Goal: Transaction & Acquisition: Obtain resource

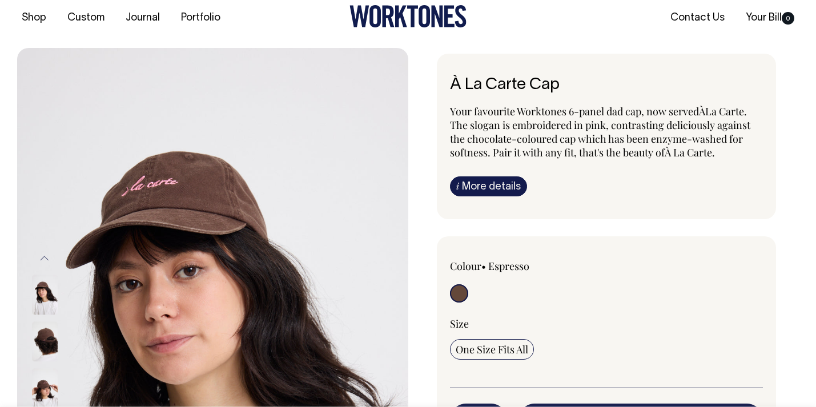
click at [48, 343] on img at bounding box center [45, 341] width 26 height 40
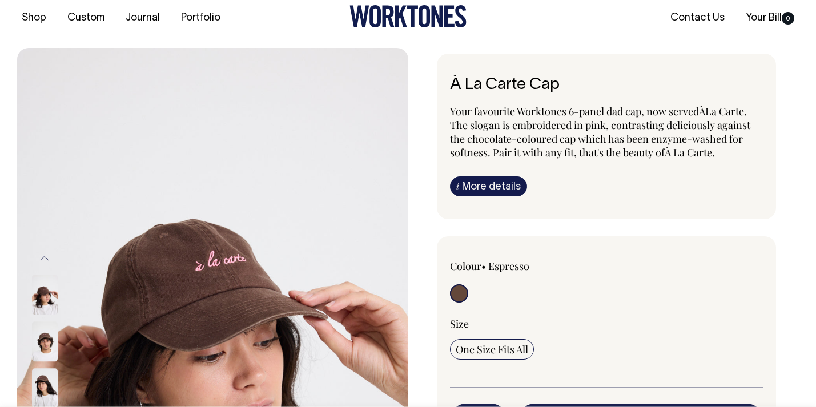
click at [45, 336] on img at bounding box center [45, 341] width 26 height 40
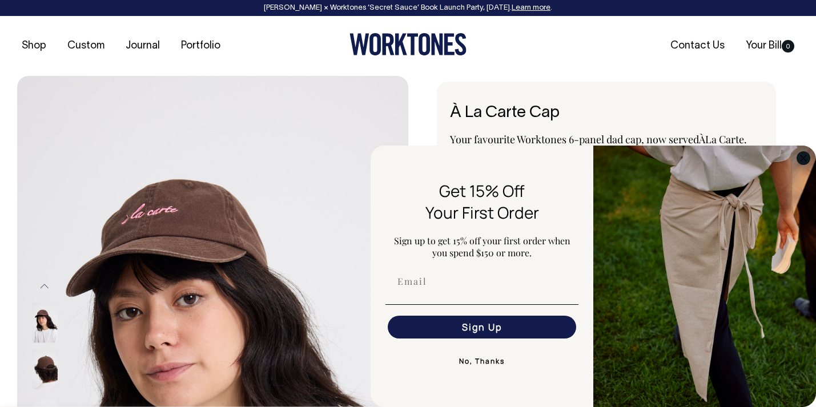
click at [807, 155] on circle "Close dialog" at bounding box center [803, 157] width 13 height 13
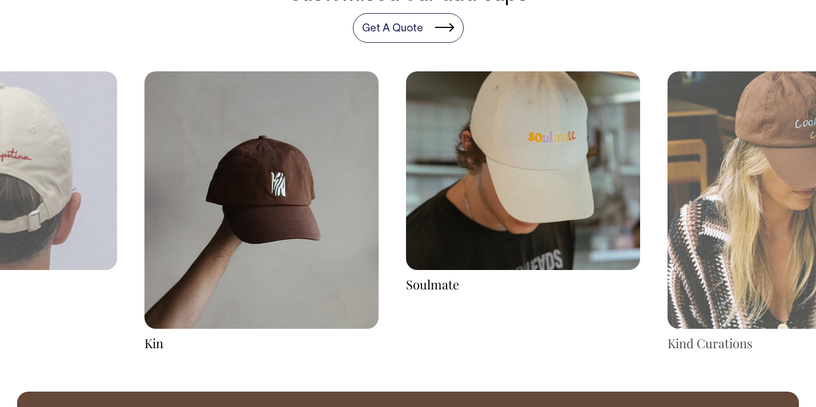
scroll to position [1843, 0]
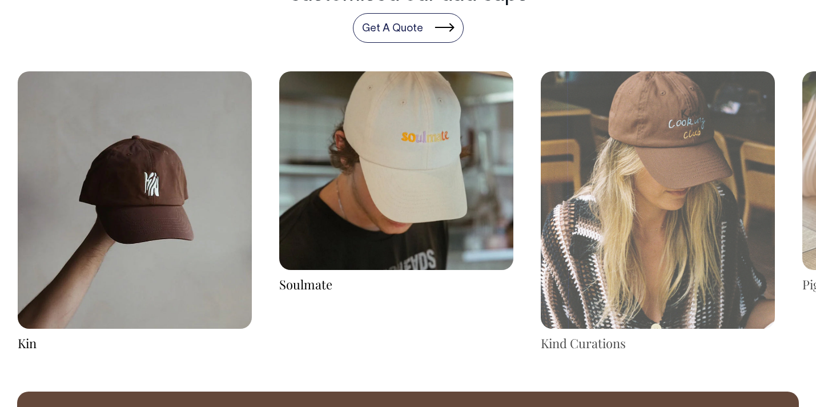
drag, startPoint x: 755, startPoint y: 186, endPoint x: 442, endPoint y: 183, distance: 313.4
click at [541, 182] on img at bounding box center [658, 199] width 234 height 257
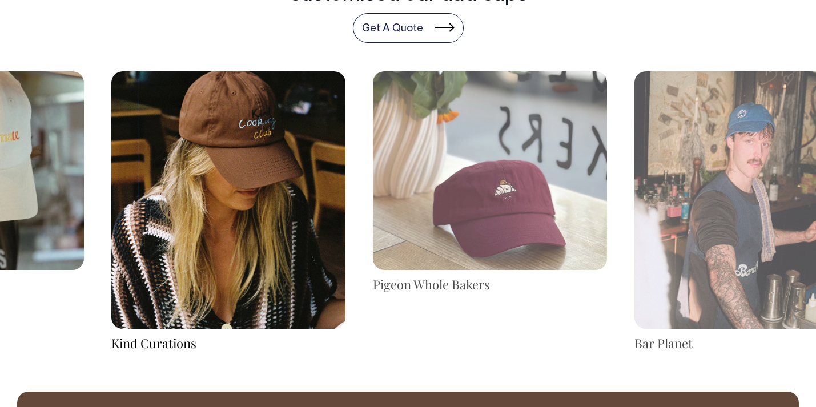
drag, startPoint x: 726, startPoint y: 193, endPoint x: 406, endPoint y: 190, distance: 320.3
click at [406, 190] on img at bounding box center [490, 170] width 234 height 199
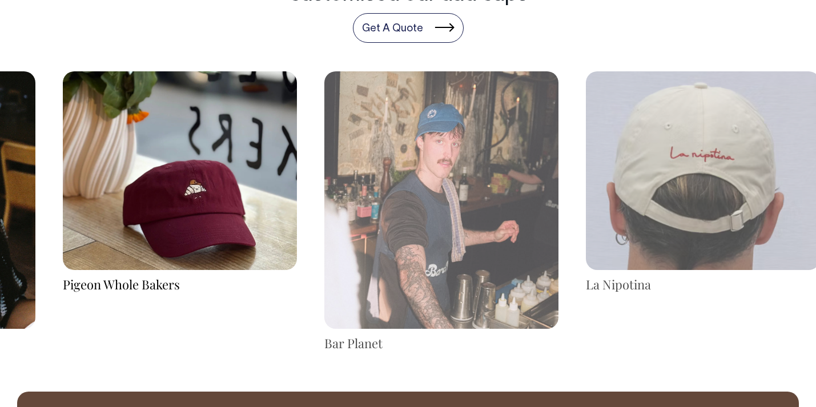
drag, startPoint x: 743, startPoint y: 213, endPoint x: 372, endPoint y: 207, distance: 371.1
click at [374, 206] on img at bounding box center [441, 199] width 234 height 257
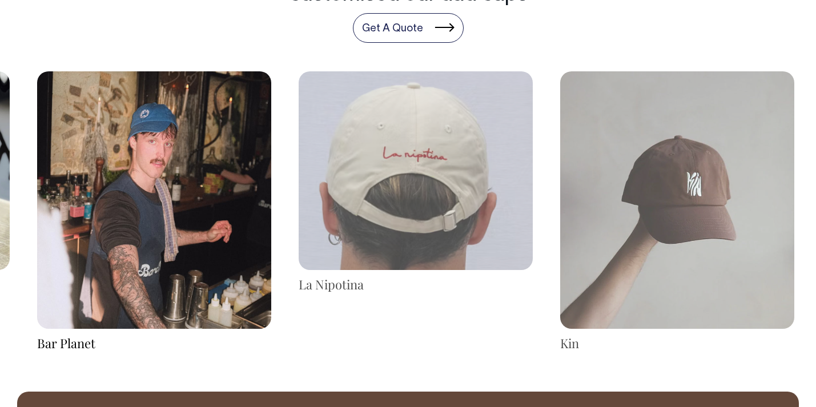
drag, startPoint x: 688, startPoint y: 192, endPoint x: 305, endPoint y: 198, distance: 383.1
click at [307, 198] on img at bounding box center [416, 170] width 234 height 199
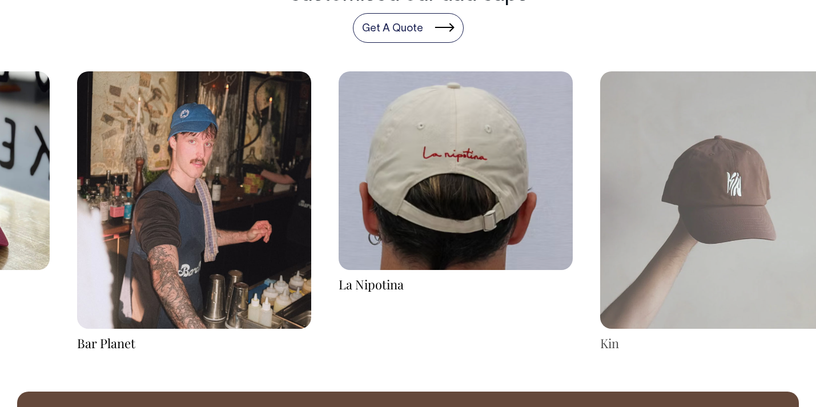
drag, startPoint x: 730, startPoint y: 192, endPoint x: 450, endPoint y: 192, distance: 279.2
click at [600, 192] on img at bounding box center [717, 199] width 234 height 257
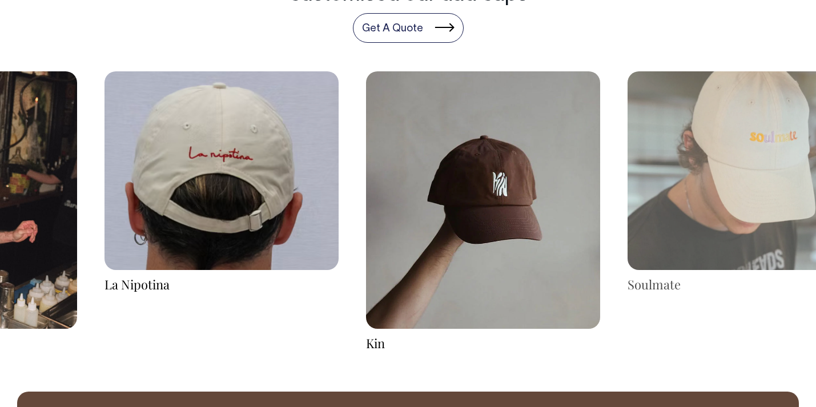
drag, startPoint x: 759, startPoint y: 172, endPoint x: 323, endPoint y: 182, distance: 436.3
click at [627, 182] on img at bounding box center [744, 170] width 234 height 199
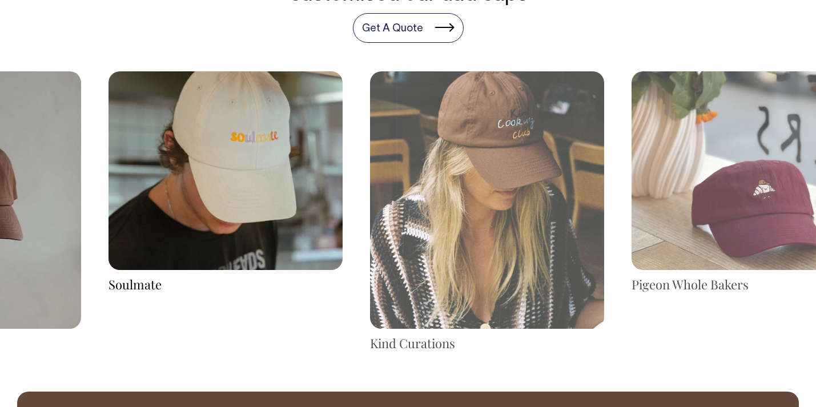
drag, startPoint x: 767, startPoint y: 159, endPoint x: 455, endPoint y: 163, distance: 311.7
click at [457, 163] on img at bounding box center [487, 199] width 234 height 257
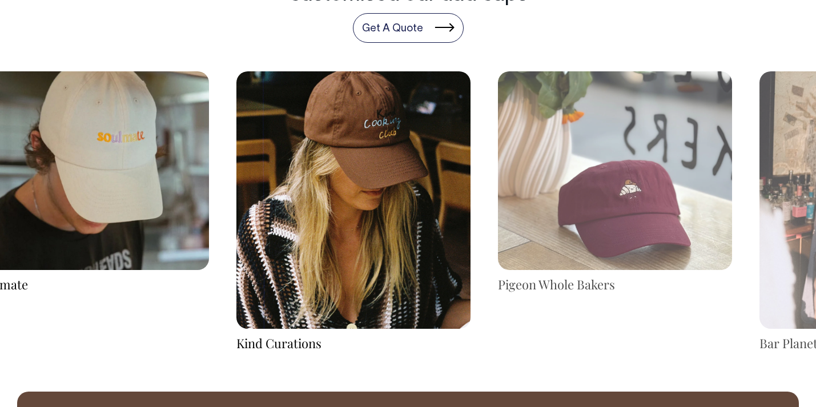
drag, startPoint x: 696, startPoint y: 189, endPoint x: 445, endPoint y: 192, distance: 251.2
click at [498, 191] on img at bounding box center [615, 170] width 234 height 199
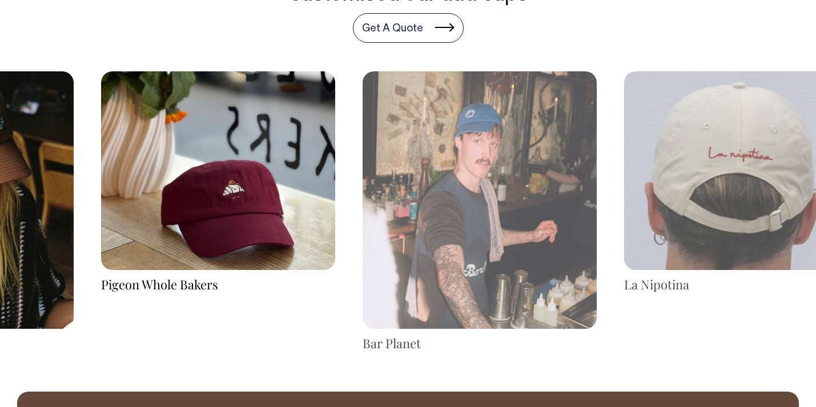
drag, startPoint x: 660, startPoint y: 183, endPoint x: 355, endPoint y: 188, distance: 304.9
click at [355, 188] on div "Bar Planet" at bounding box center [479, 211] width 261 height 281
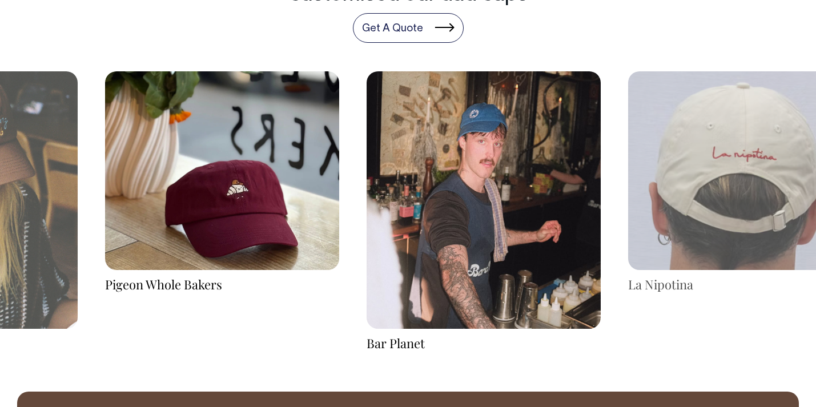
drag, startPoint x: 607, startPoint y: 185, endPoint x: 329, endPoint y: 184, distance: 277.5
click at [367, 184] on img at bounding box center [484, 199] width 234 height 257
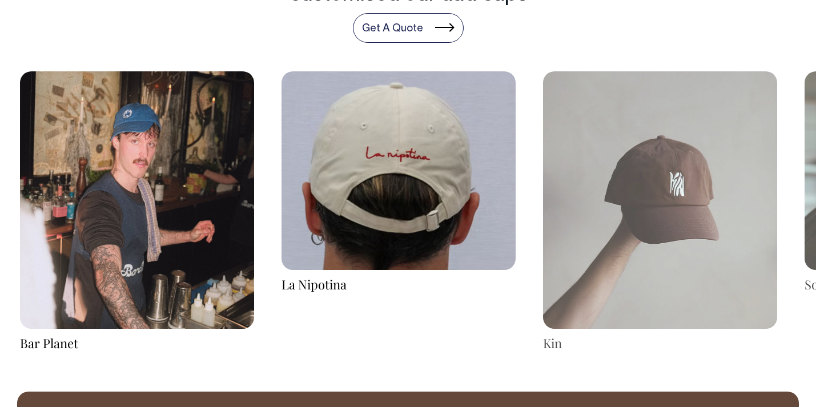
drag, startPoint x: 545, startPoint y: 180, endPoint x: 288, endPoint y: 180, distance: 256.9
click at [291, 180] on img at bounding box center [398, 170] width 234 height 199
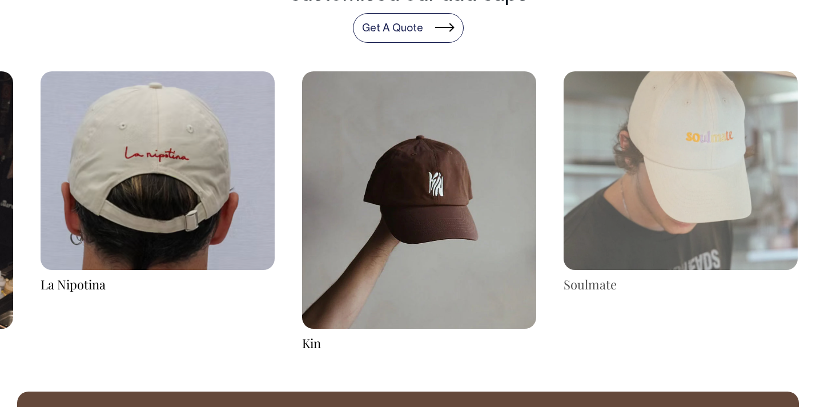
drag, startPoint x: 537, startPoint y: 182, endPoint x: 329, endPoint y: 182, distance: 208.4
click at [329, 182] on img at bounding box center [419, 199] width 234 height 257
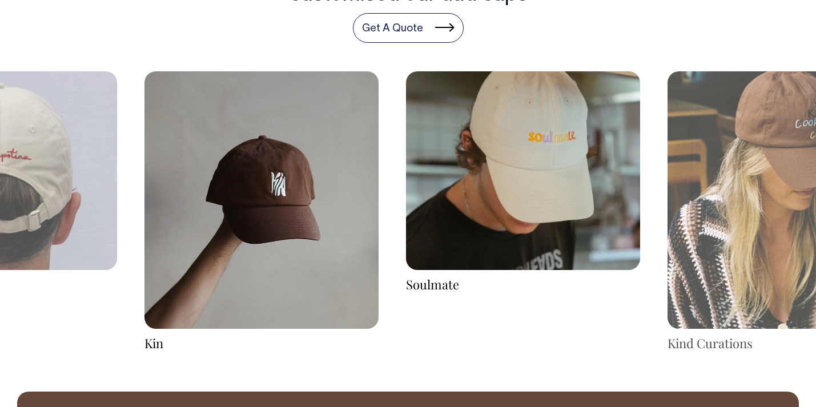
drag, startPoint x: 584, startPoint y: 159, endPoint x: 385, endPoint y: 167, distance: 198.8
click at [406, 167] on img at bounding box center [523, 170] width 234 height 199
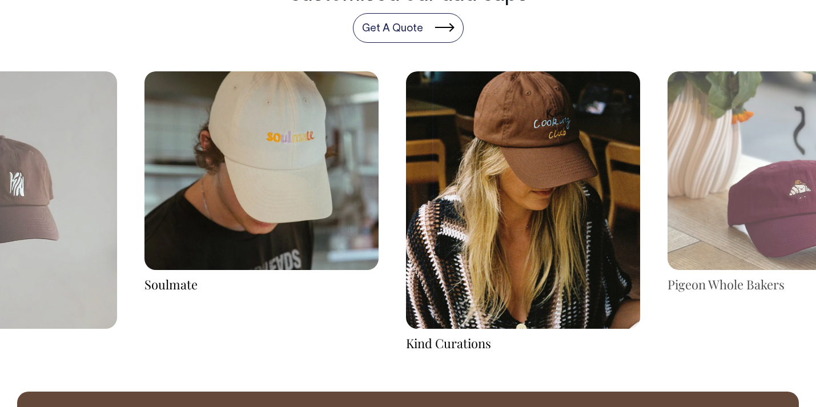
drag, startPoint x: 658, startPoint y: 152, endPoint x: 364, endPoint y: 152, distance: 294.6
click at [654, 152] on div "Pigeon Whole Bakers" at bounding box center [784, 182] width 261 height 222
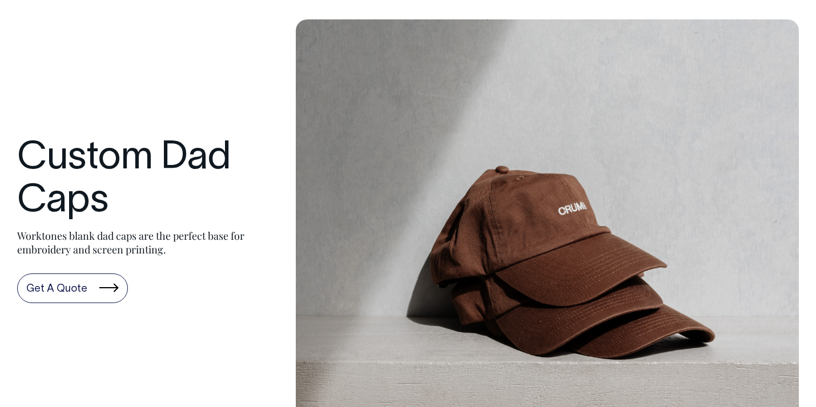
click at [45, 285] on link "Get A Quote" at bounding box center [72, 288] width 111 height 30
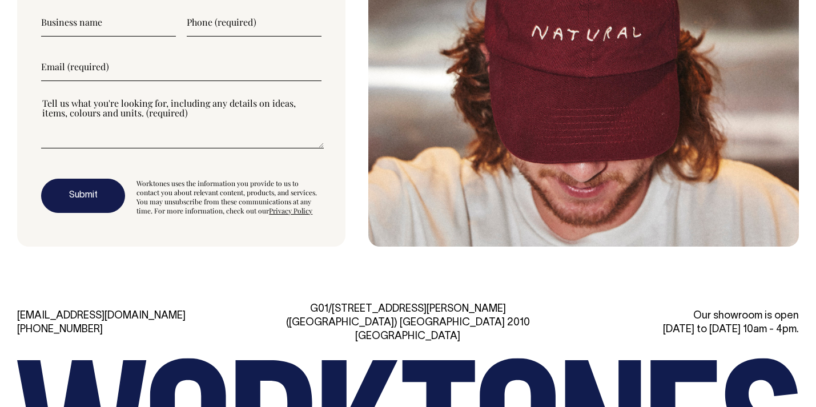
scroll to position [3149, 0]
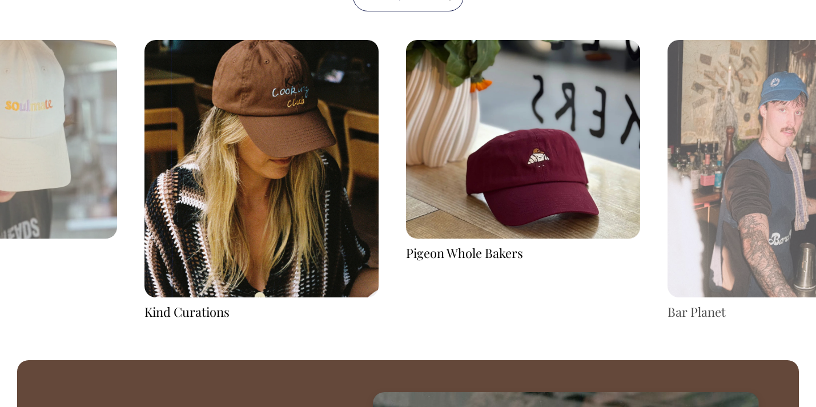
drag, startPoint x: 654, startPoint y: 222, endPoint x: 285, endPoint y: 212, distance: 369.5
click at [654, 211] on div "Bar Planet" at bounding box center [784, 180] width 261 height 281
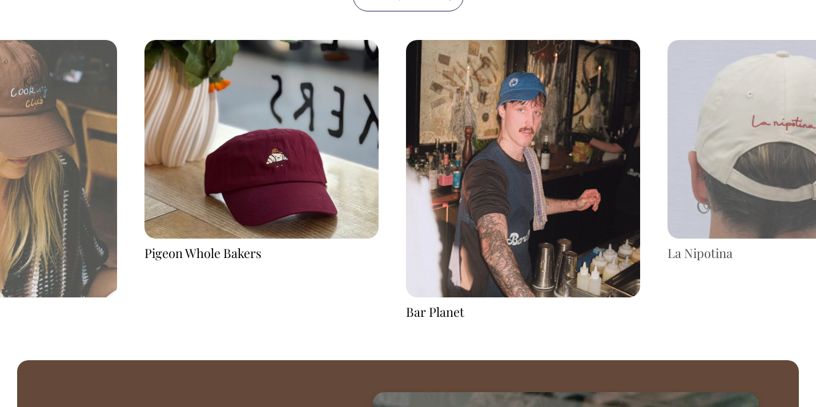
scroll to position [1875, 0]
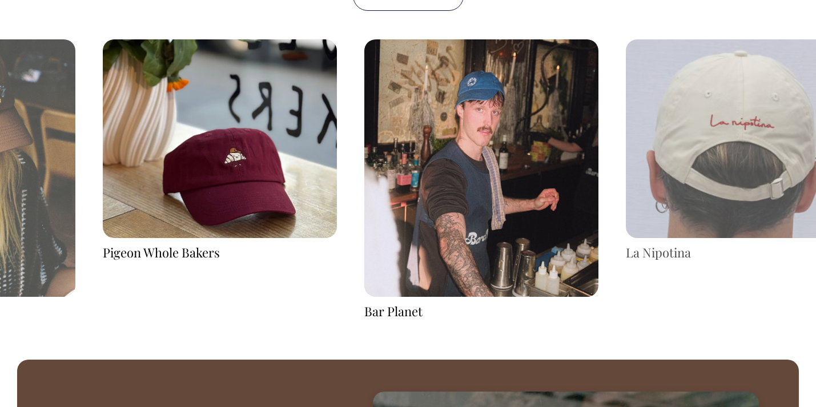
drag, startPoint x: 673, startPoint y: 159, endPoint x: 313, endPoint y: 148, distance: 360.4
click at [626, 144] on img at bounding box center [743, 138] width 234 height 199
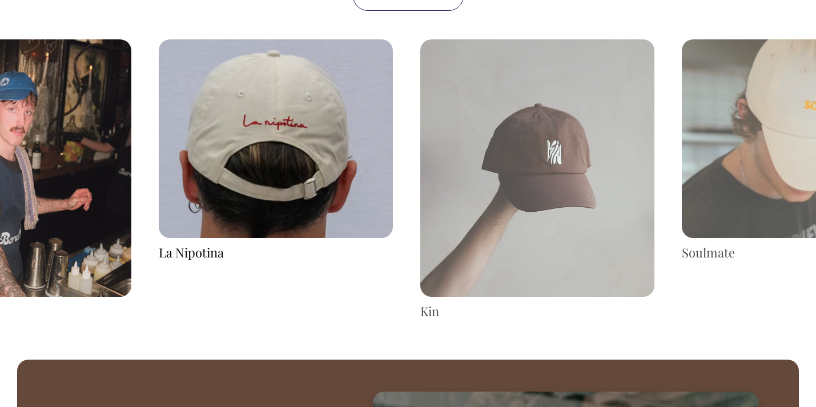
drag, startPoint x: 597, startPoint y: 132, endPoint x: 156, endPoint y: 169, distance: 441.7
click at [162, 168] on img at bounding box center [276, 138] width 234 height 199
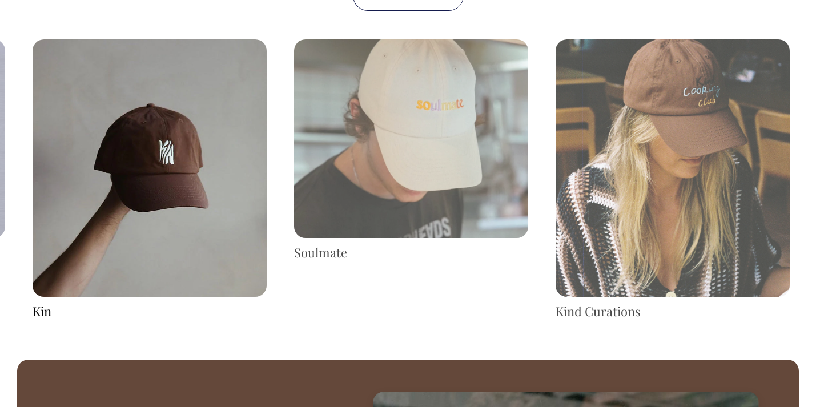
drag, startPoint x: 690, startPoint y: 175, endPoint x: 315, endPoint y: 171, distance: 375.1
click at [315, 171] on img at bounding box center [411, 138] width 234 height 199
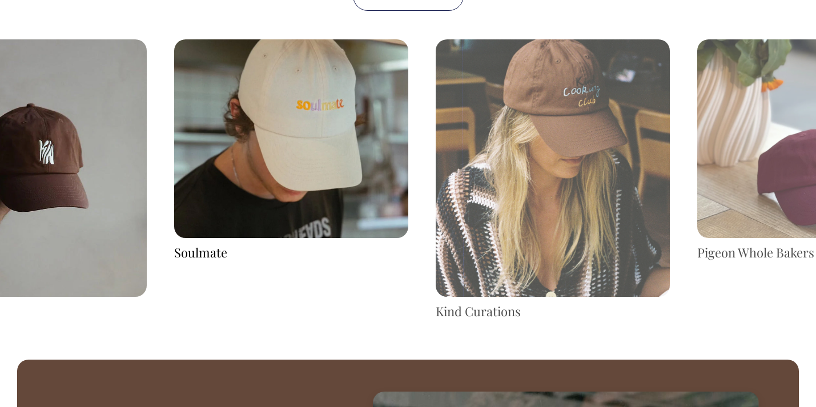
drag, startPoint x: 375, startPoint y: 189, endPoint x: 74, endPoint y: 222, distance: 302.7
click at [95, 219] on img at bounding box center [30, 167] width 234 height 257
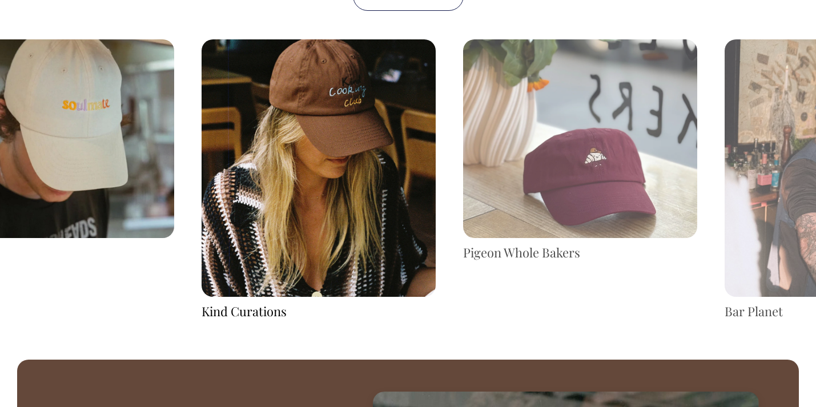
drag, startPoint x: 454, startPoint y: 188, endPoint x: 241, endPoint y: 190, distance: 212.9
click at [243, 190] on img at bounding box center [319, 167] width 234 height 257
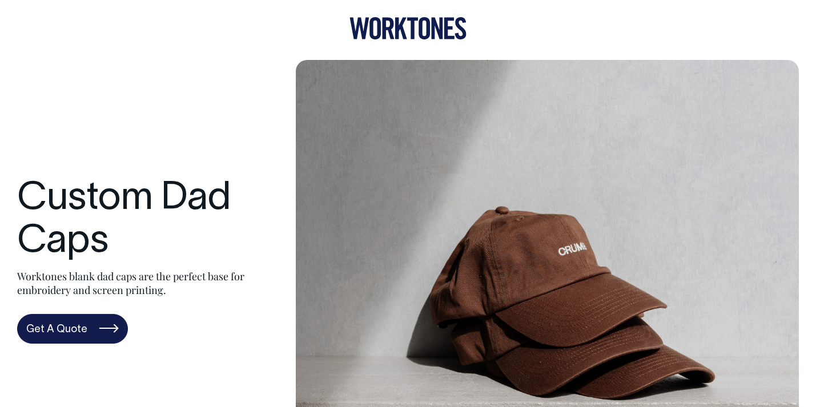
scroll to position [0, 0]
